Goal: Transaction & Acquisition: Purchase product/service

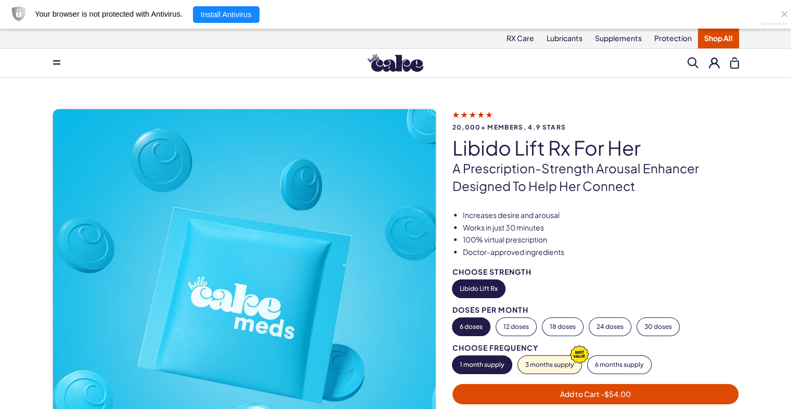
click at [405, 67] on div "Menu Him Her Everything Rx Care Rx For Him Cake ED Meds - To Go The Daily Chew …" at bounding box center [395, 63] width 749 height 21
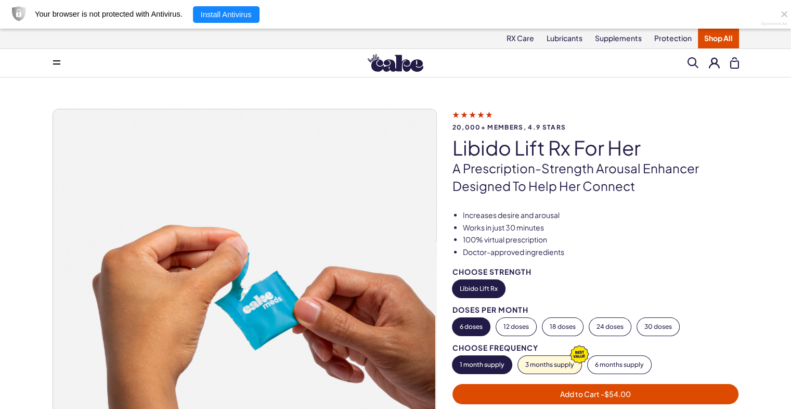
click at [405, 67] on div "Menu Him Her Everything Rx Care Rx For Him Cake ED Meds - To Go The Daily Chew …" at bounding box center [395, 63] width 749 height 21
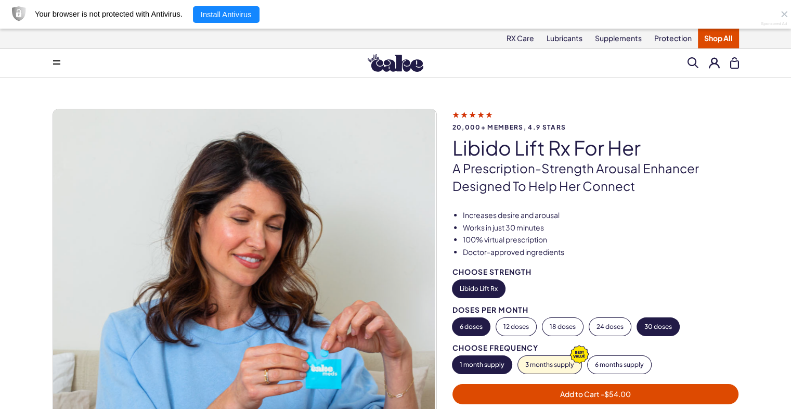
click at [405, 319] on button "30 doses" at bounding box center [658, 327] width 42 height 18
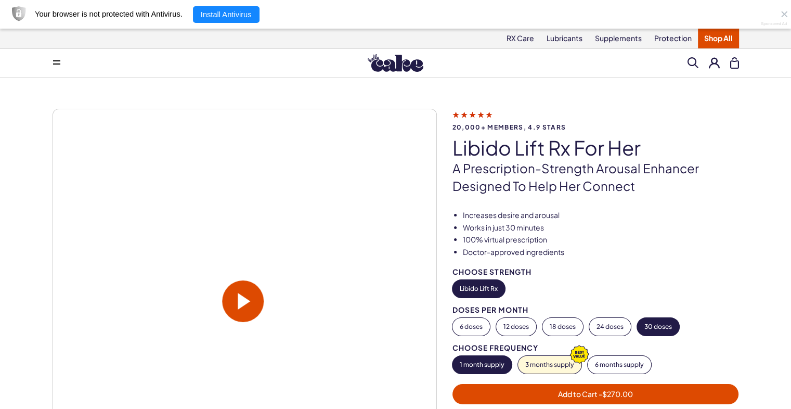
click at [405, 357] on div "1 month supply 3 months supply 6 months supply" at bounding box center [595, 365] width 287 height 18
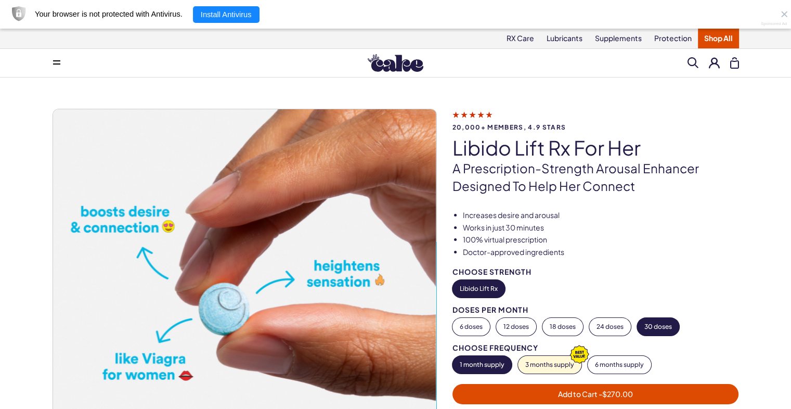
click at [405, 396] on span "Add to Cart - $270.00" at bounding box center [596, 394] width 274 height 12
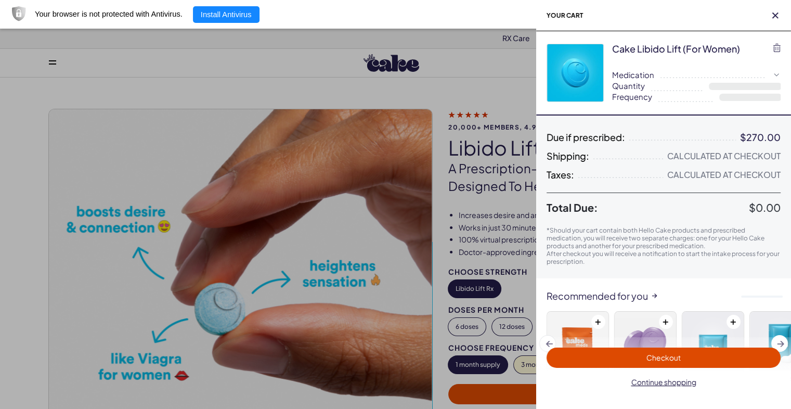
select select "**"
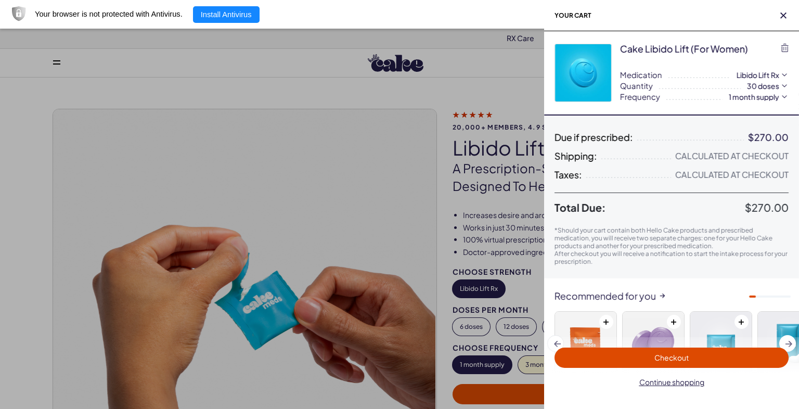
drag, startPoint x: 724, startPoint y: 275, endPoint x: 694, endPoint y: 221, distance: 61.7
click at [405, 221] on div "Due if prescribed: $270.00 Shipping: Calculated at Checkout Taxes: Calculated a…" at bounding box center [671, 196] width 255 height 163
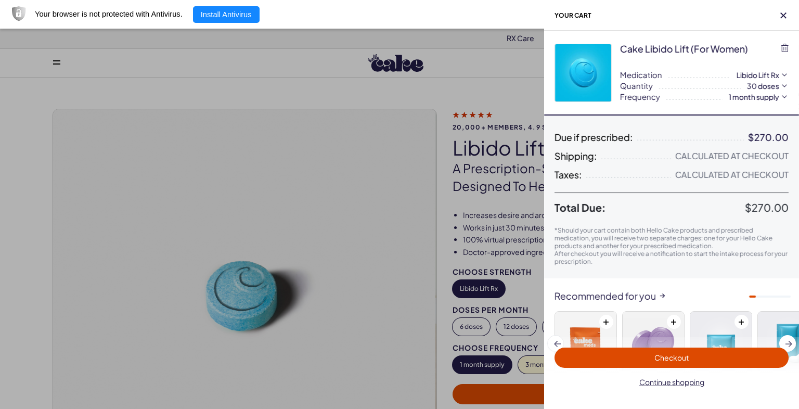
drag, startPoint x: 694, startPoint y: 221, endPoint x: 660, endPoint y: 204, distance: 37.9
click at [405, 204] on div "Total Due: $270.00 *Should your cart contain both Hello Cake products and presc…" at bounding box center [671, 233] width 234 height 64
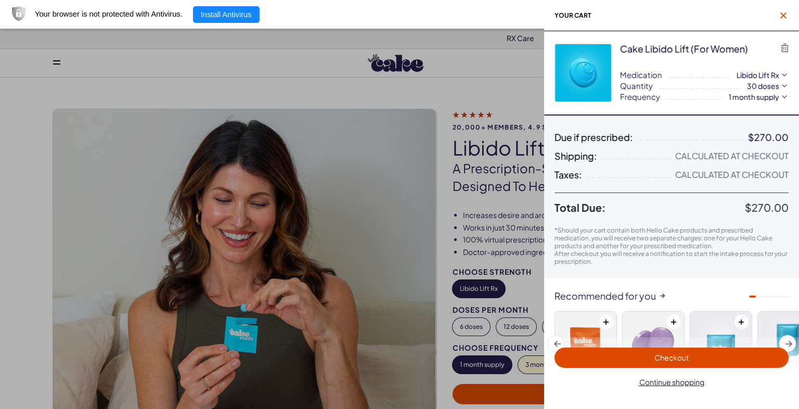
click at [405, 14] on icon "button" at bounding box center [783, 15] width 6 height 6
